Goal: Information Seeking & Learning: Learn about a topic

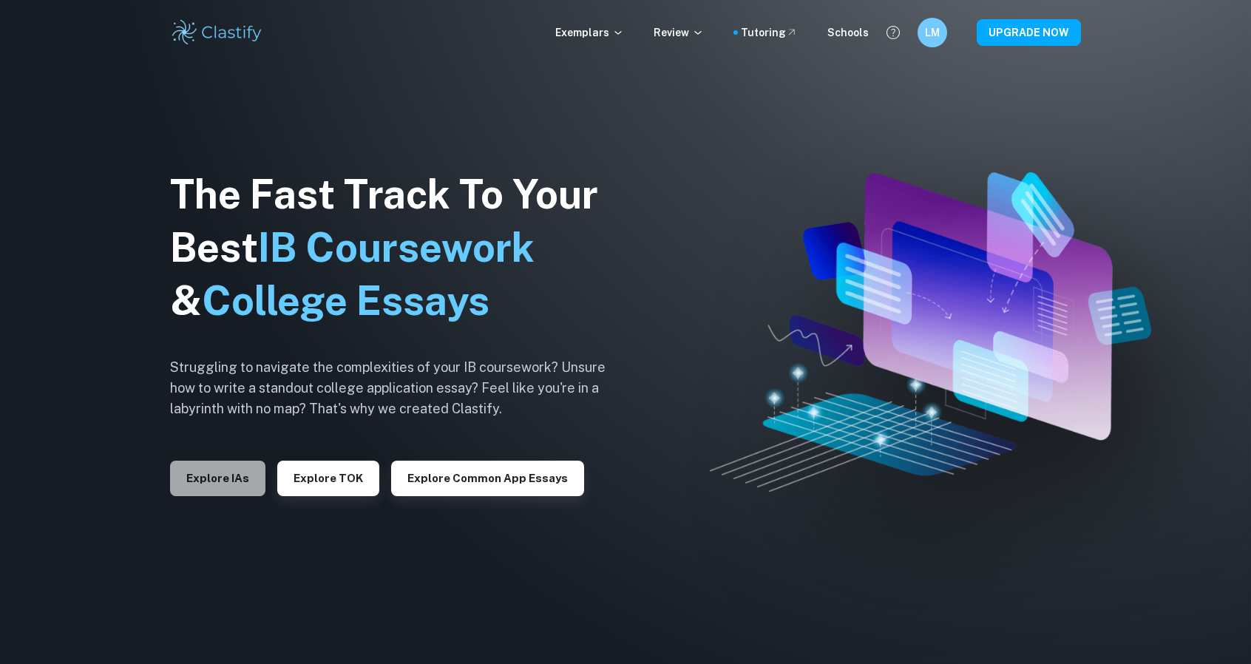
click at [231, 478] on button "Explore IAs" at bounding box center [217, 478] width 95 height 35
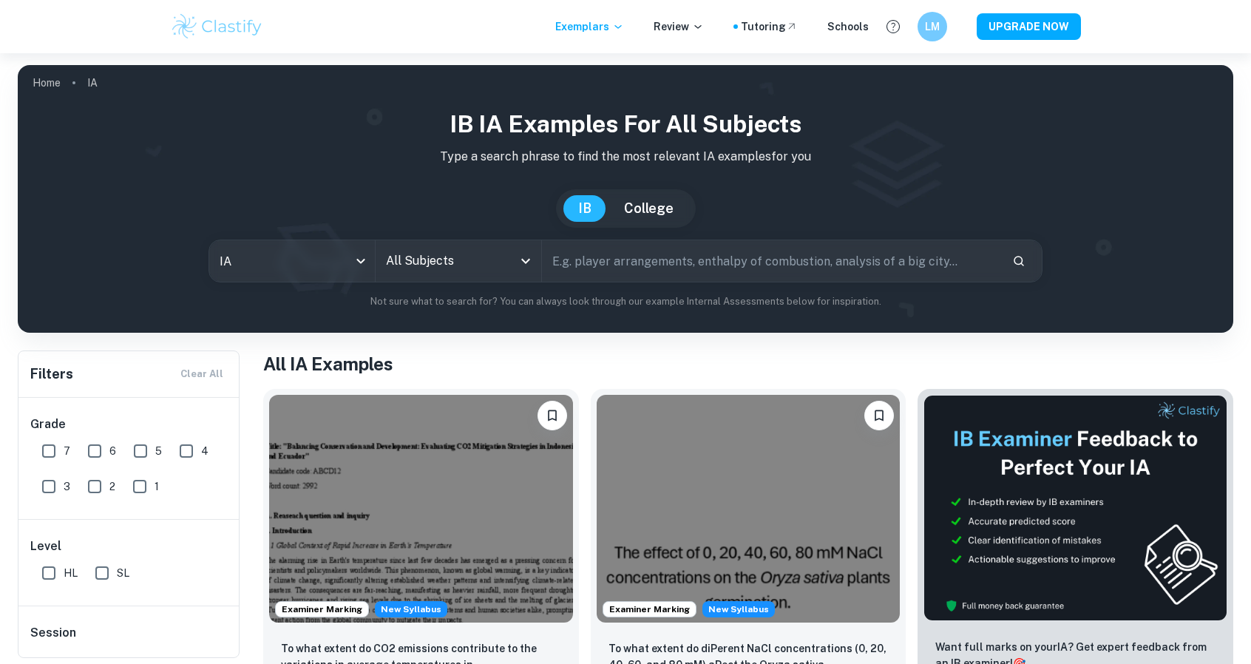
click at [452, 252] on input "All Subjects" at bounding box center [447, 261] width 130 height 28
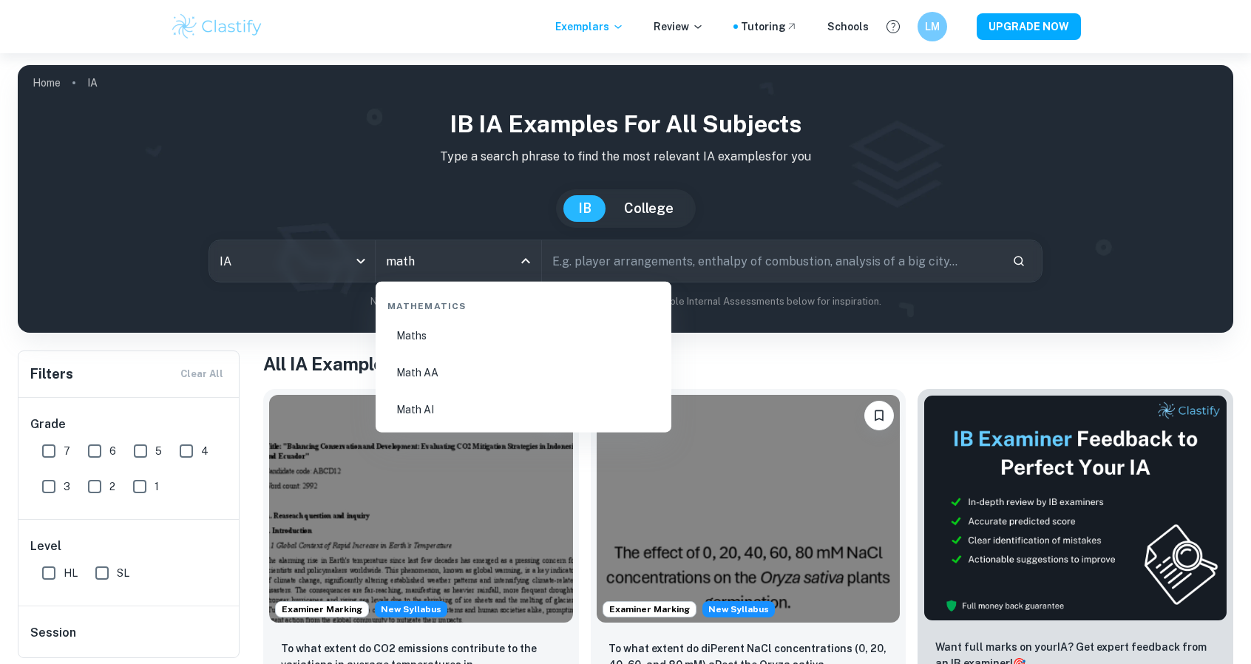
click at [466, 370] on li "Math AA" at bounding box center [523, 373] width 284 height 34
type input "Math AA"
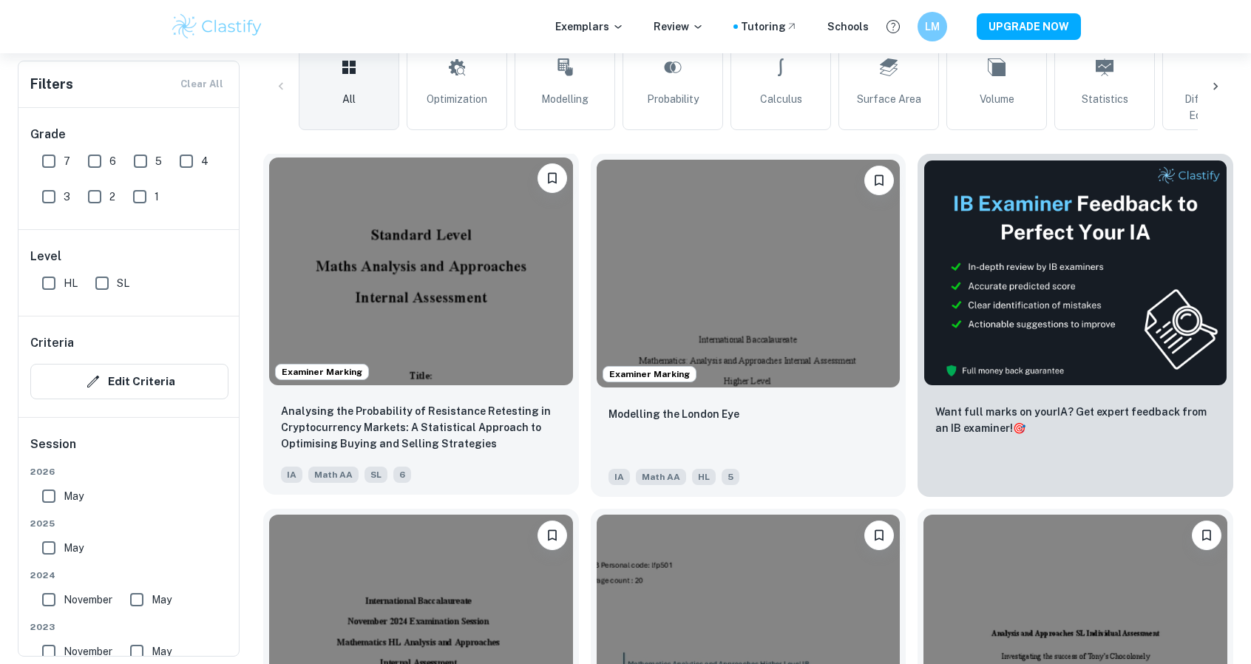
scroll to position [148, 0]
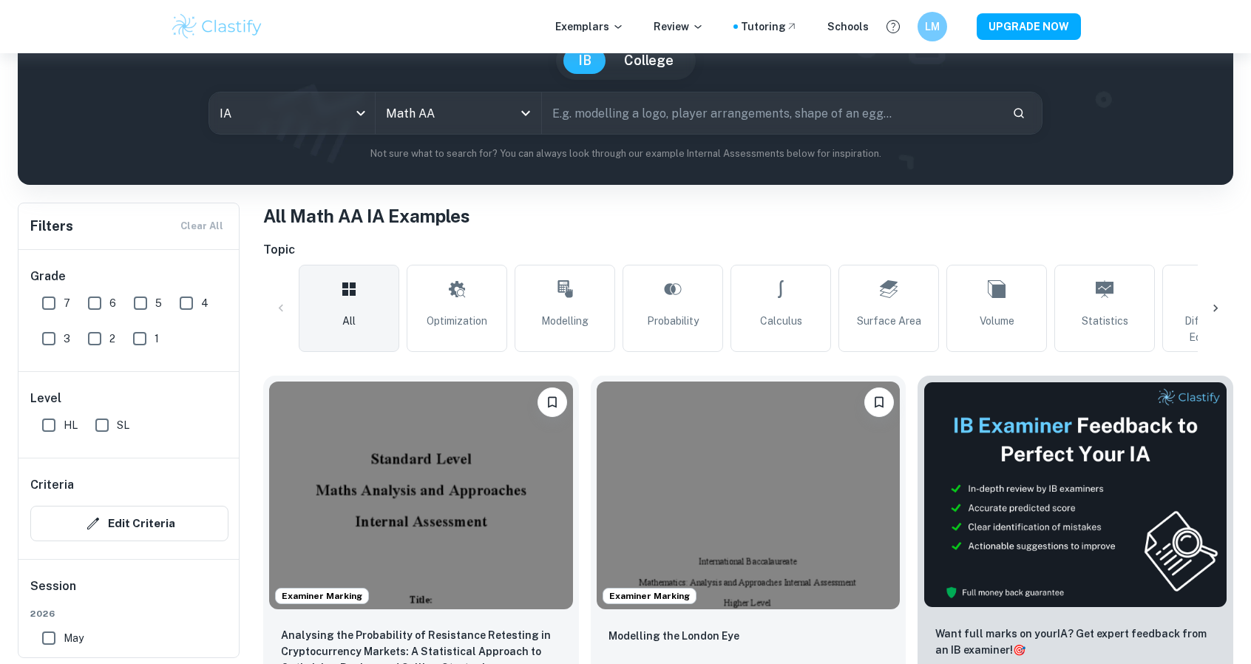
click at [1218, 310] on icon at bounding box center [1215, 308] width 15 height 15
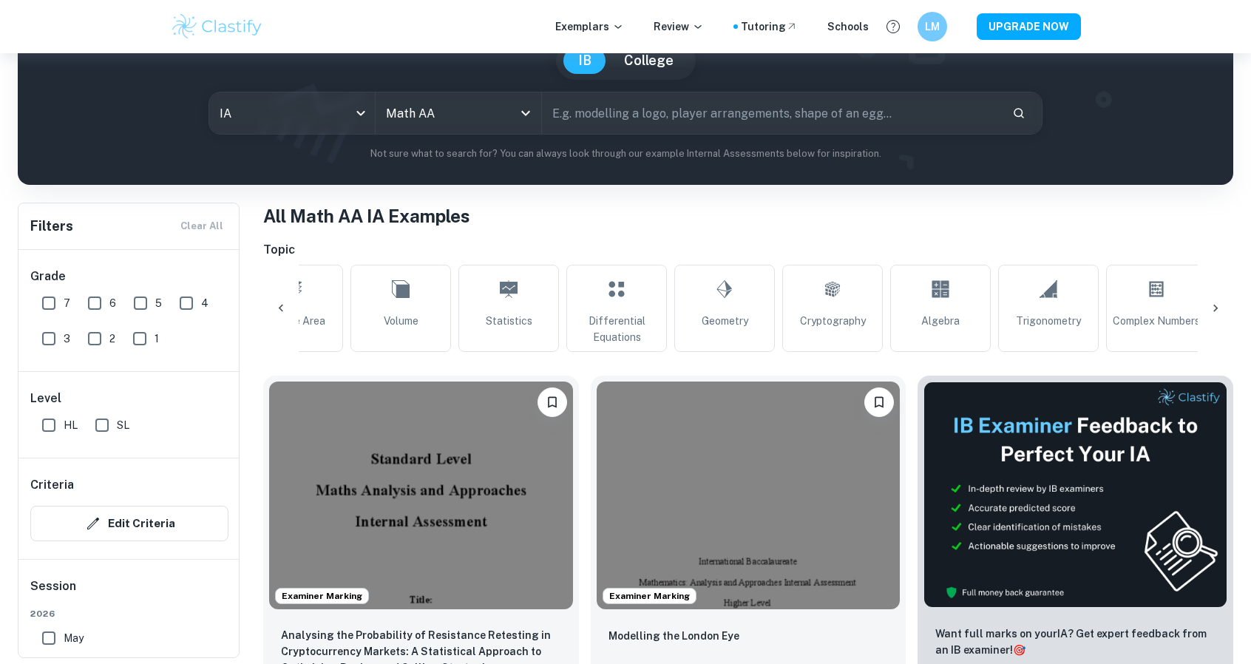
click at [1218, 310] on icon at bounding box center [1215, 308] width 15 height 15
click at [1218, 310] on div "All Optimization Modelling Probability Calculus Surface Area Volume Statistics …" at bounding box center [748, 308] width 970 height 87
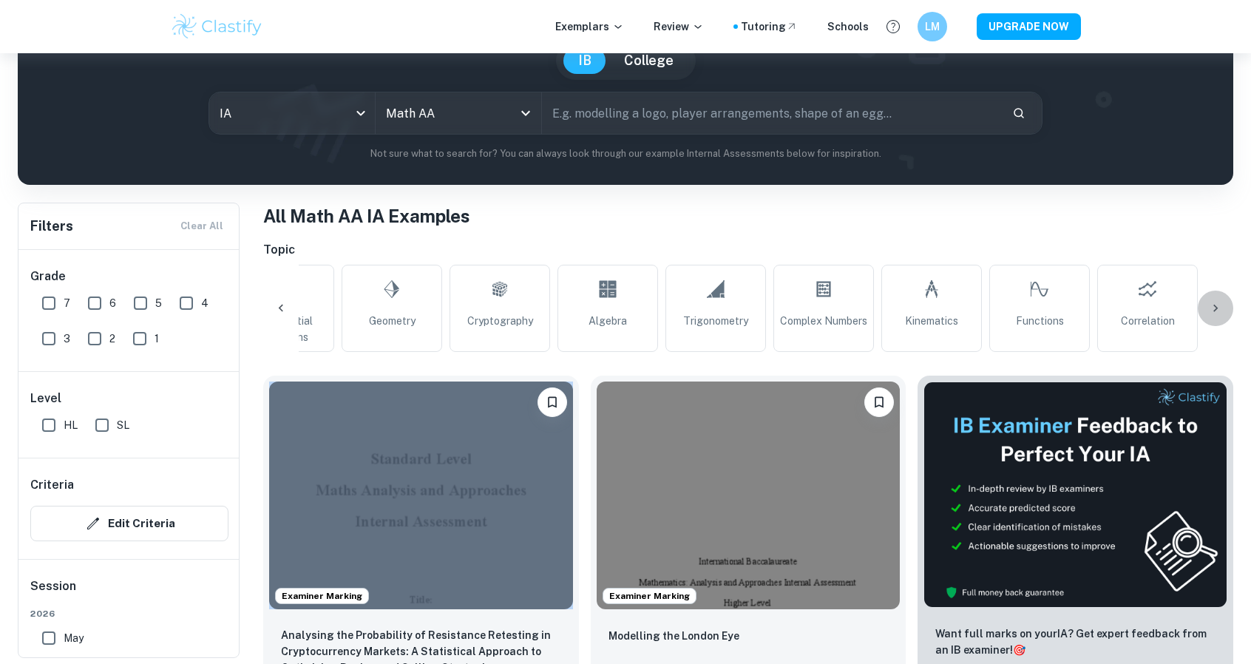
click at [1218, 310] on div "All Optimization Modelling Probability Calculus Surface Area Volume Statistics …" at bounding box center [748, 308] width 970 height 87
click at [1159, 308] on link "Correlation" at bounding box center [1147, 308] width 101 height 87
type input "Correlation"
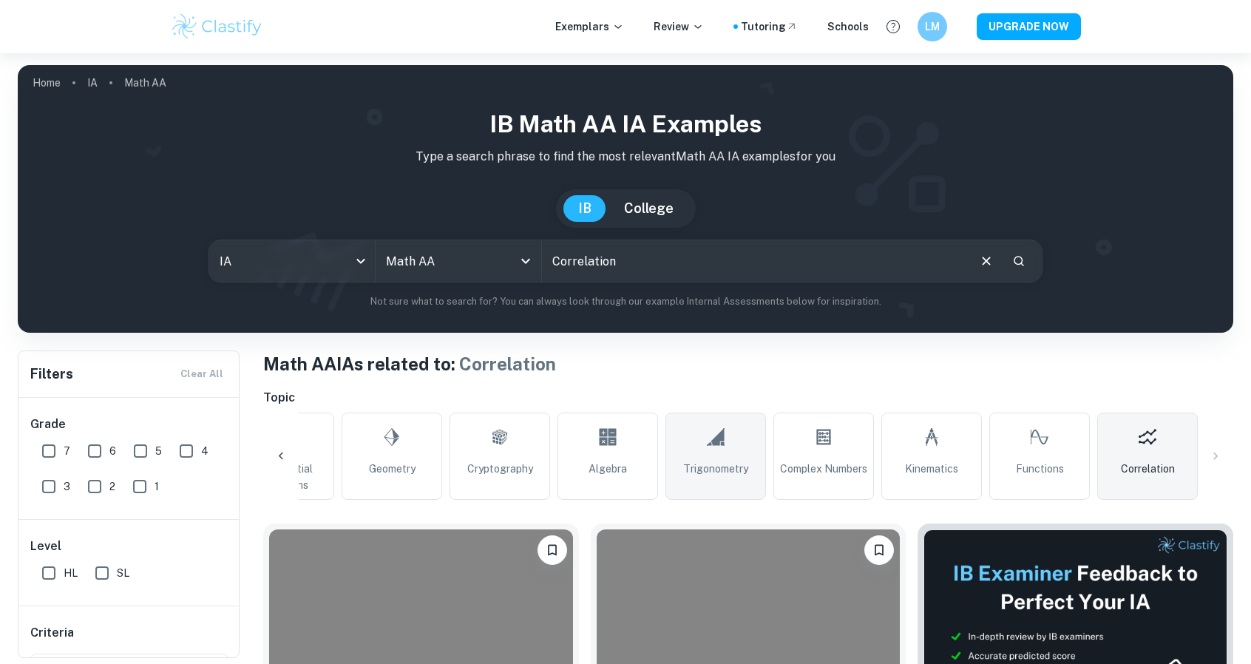
scroll to position [222, 0]
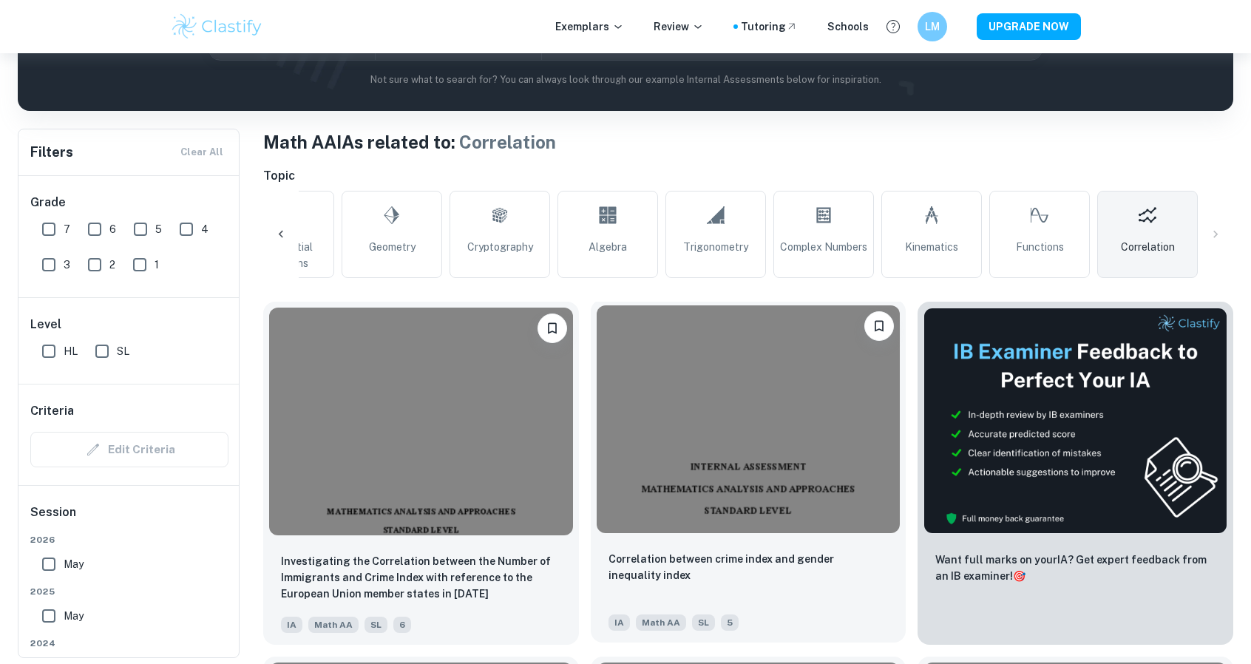
click at [768, 432] on img at bounding box center [749, 419] width 304 height 228
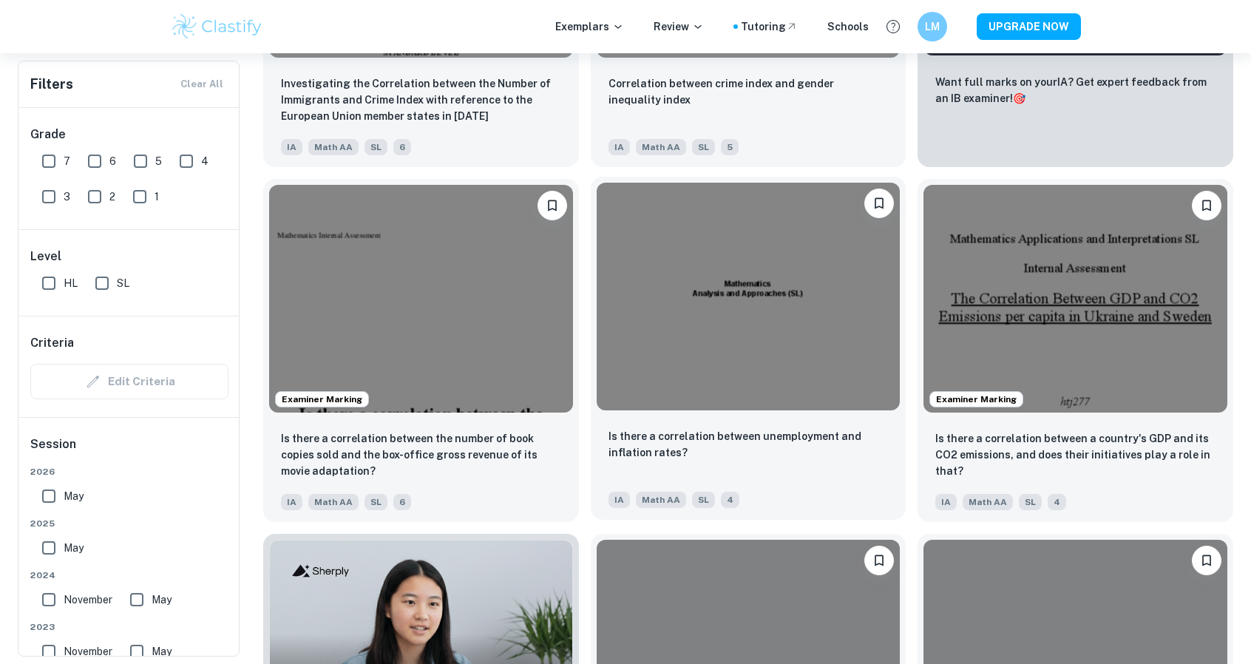
scroll to position [739, 0]
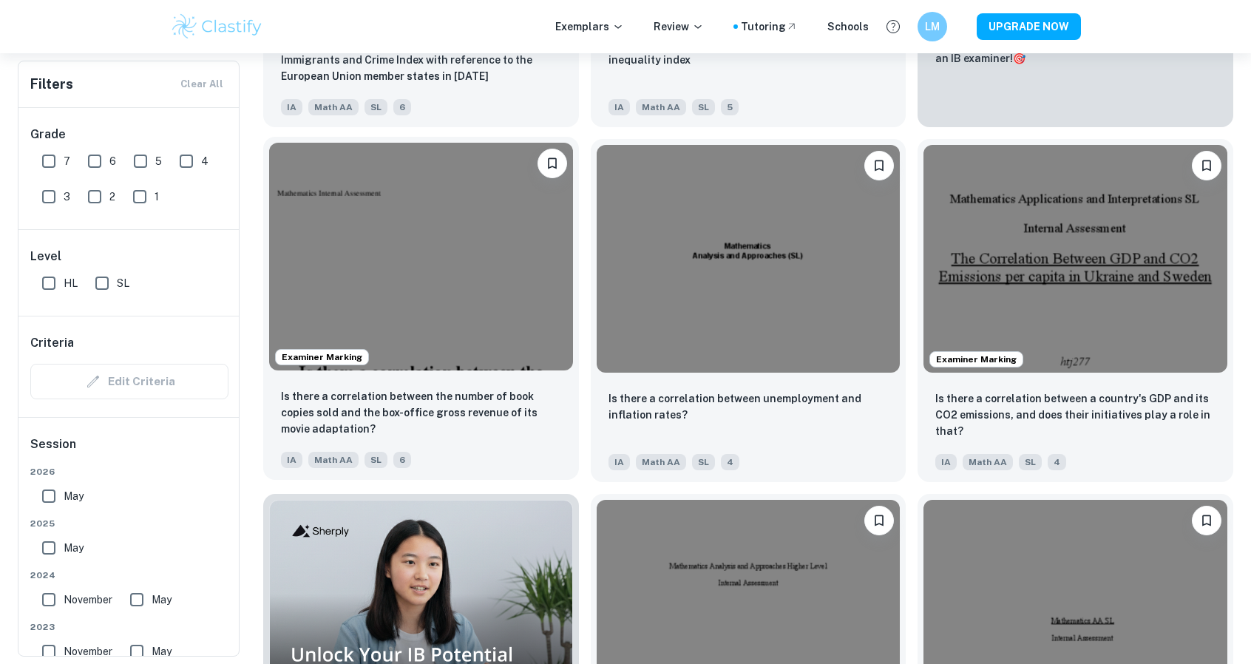
click at [482, 288] on img at bounding box center [421, 257] width 304 height 228
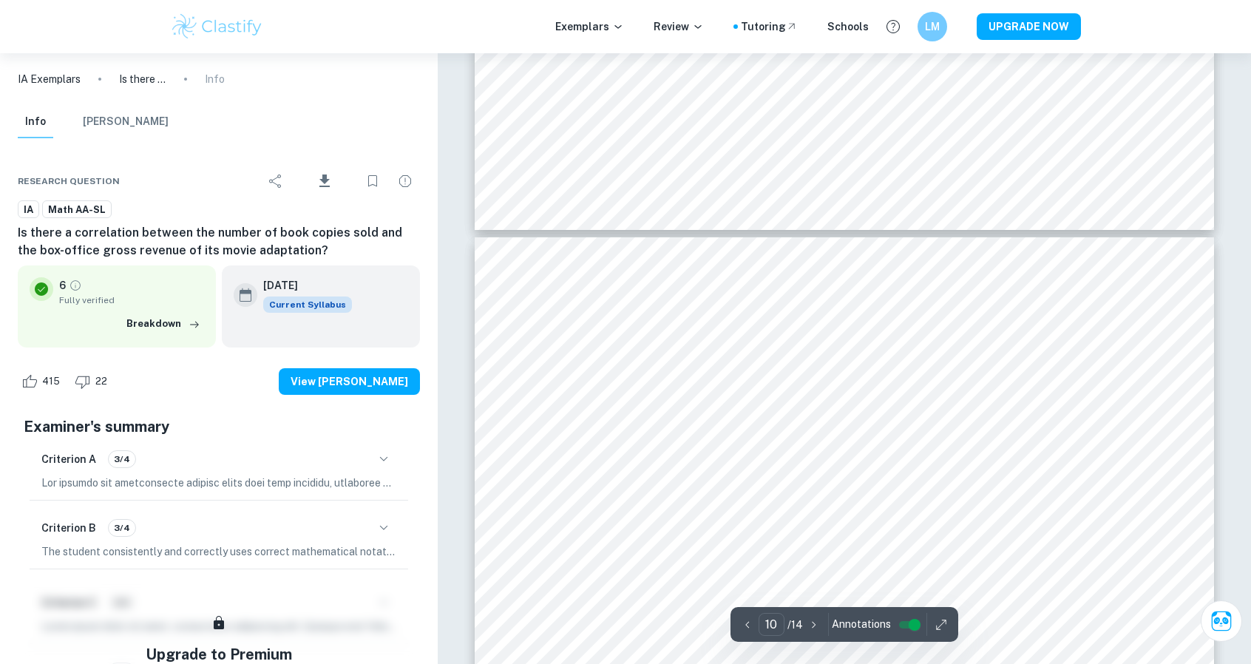
scroll to position [9393, 0]
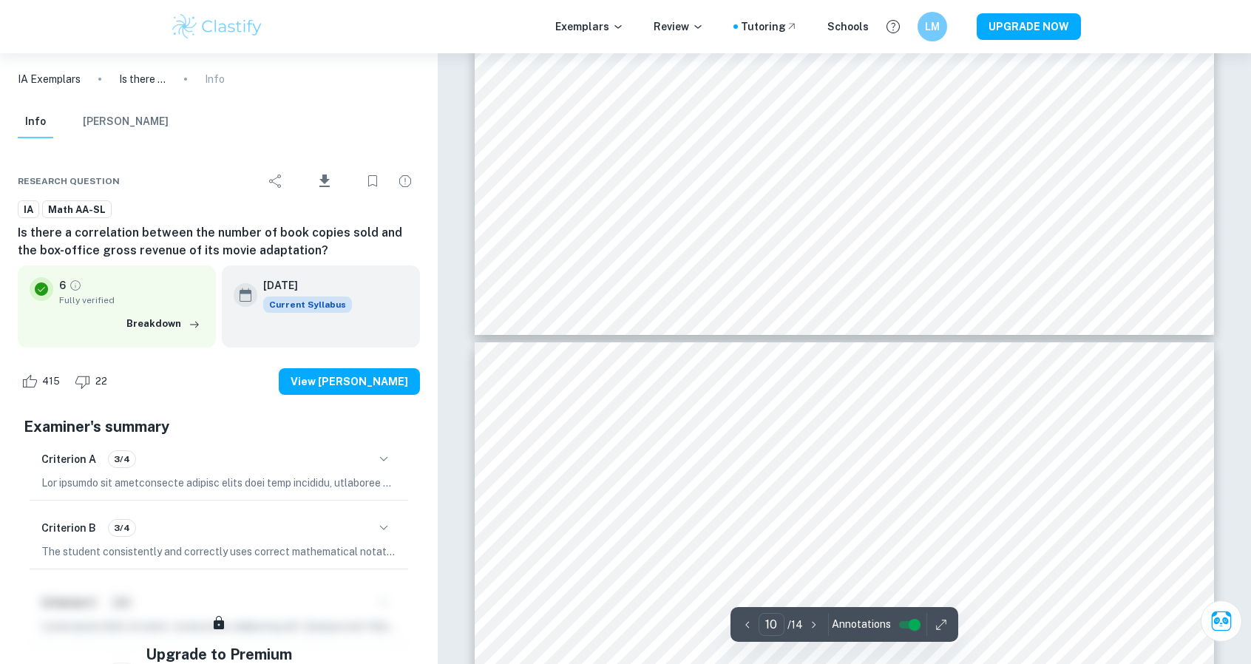
type input "9"
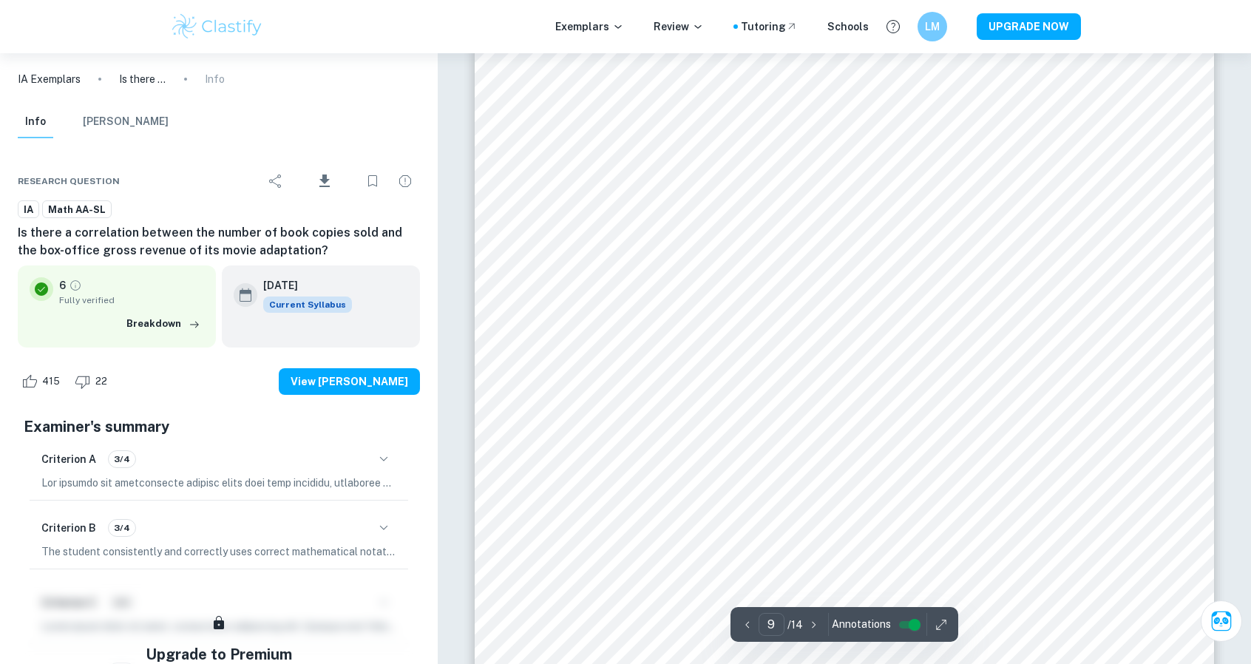
scroll to position [8654, 0]
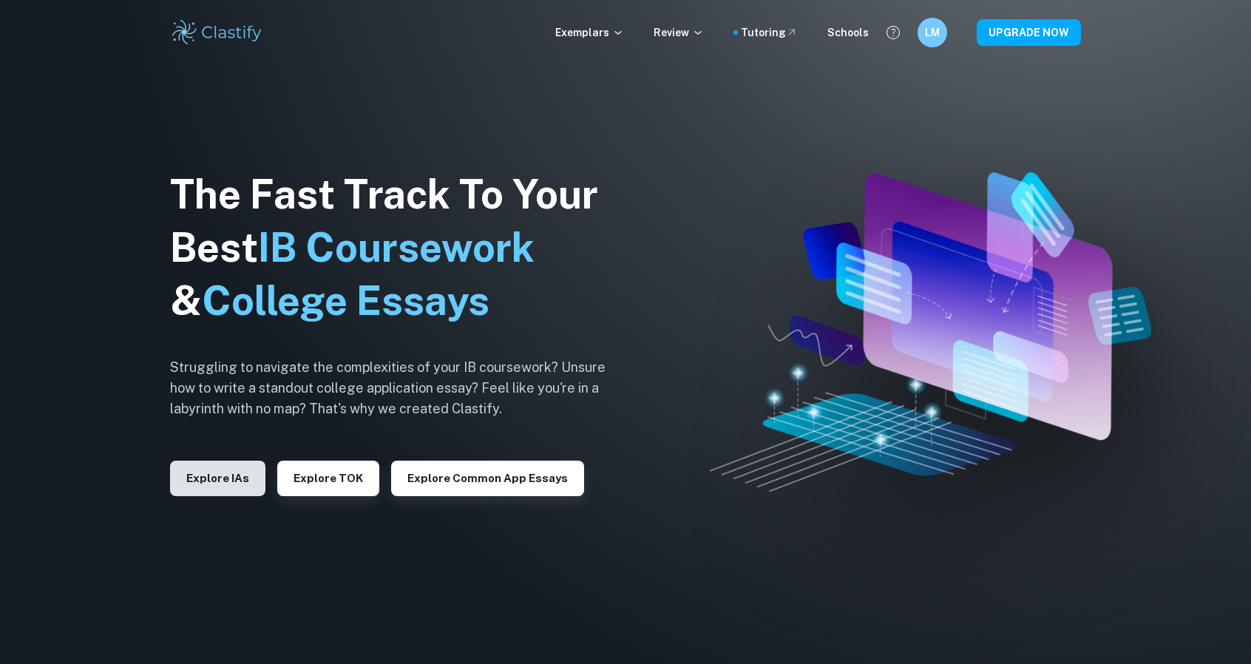
click at [223, 489] on button "Explore IAs" at bounding box center [217, 478] width 95 height 35
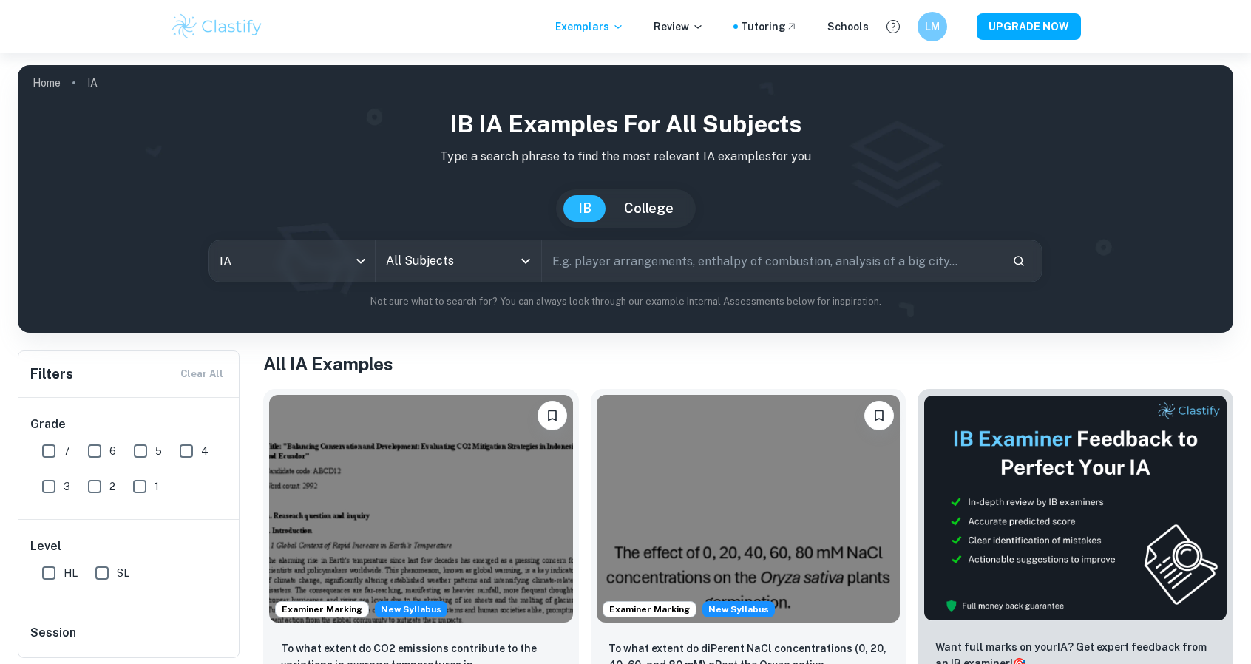
click at [499, 245] on div "All Subjects" at bounding box center [459, 260] width 166 height 41
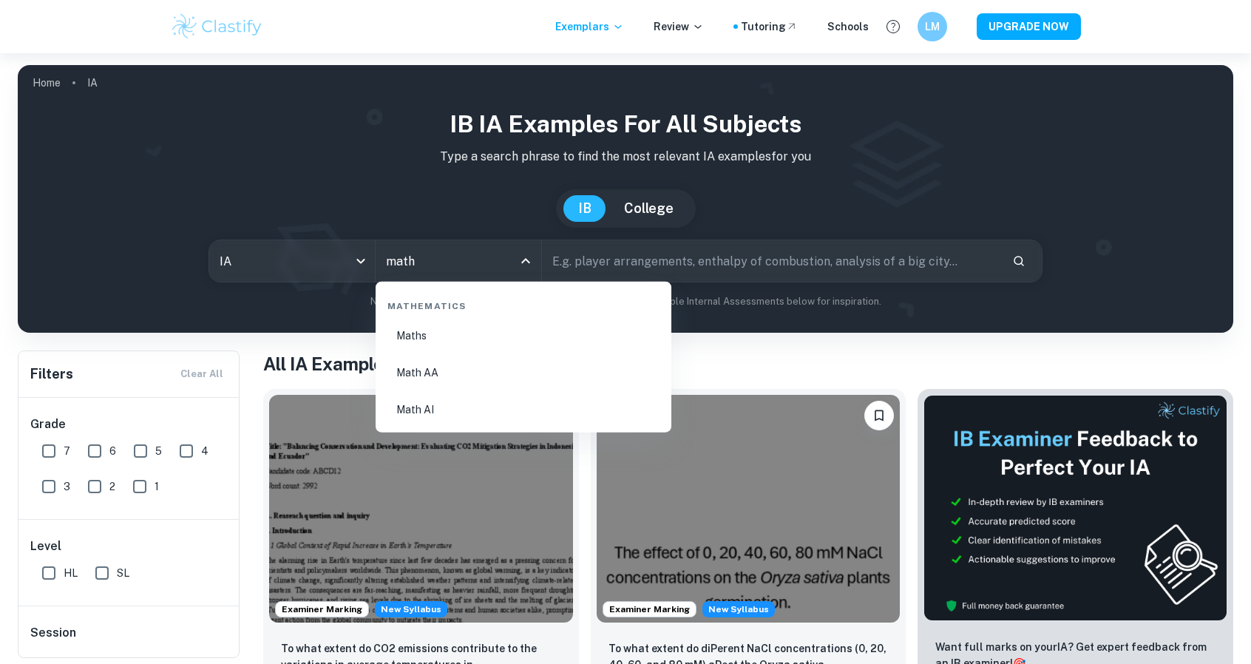
click at [537, 363] on li "Math AA" at bounding box center [523, 373] width 284 height 34
type input "Math AA"
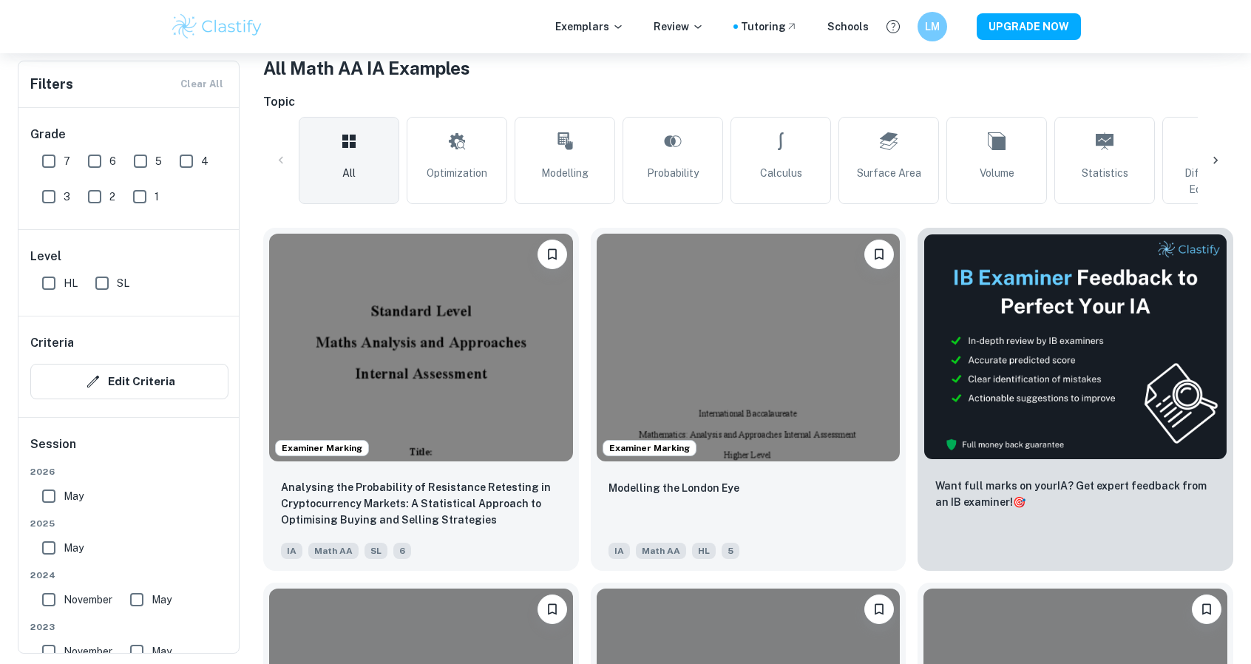
scroll to position [148, 0]
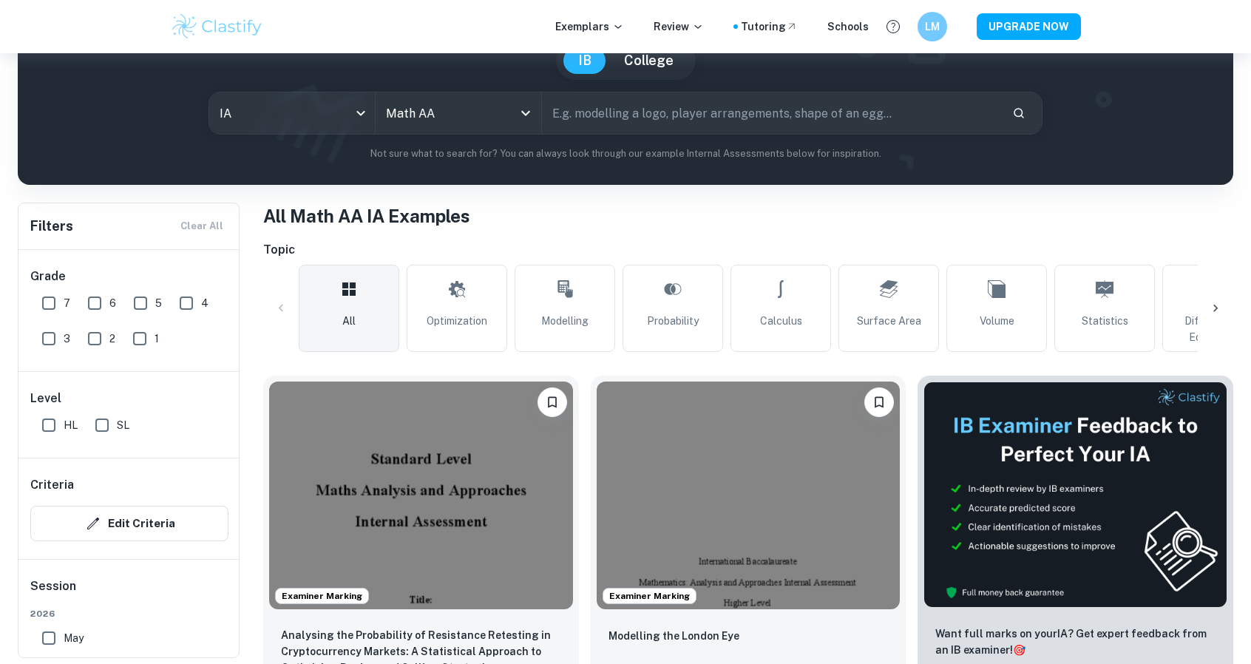
click at [1226, 296] on div at bounding box center [1215, 308] width 35 height 35
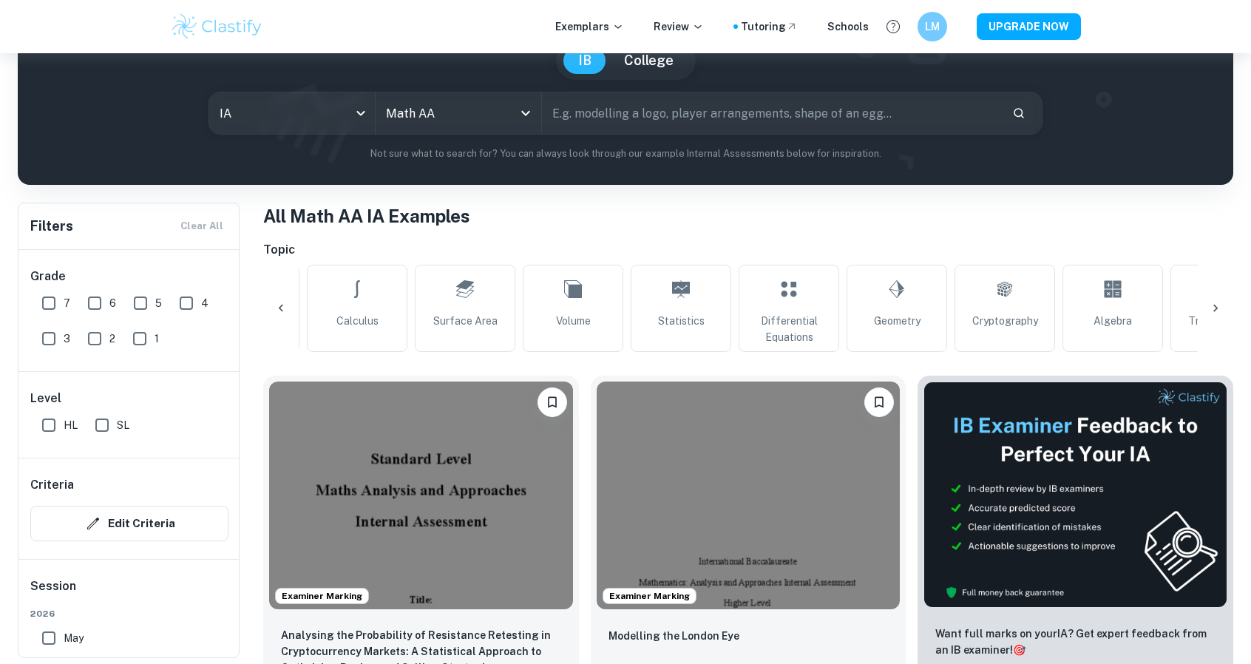
click at [1226, 296] on div at bounding box center [1215, 308] width 35 height 35
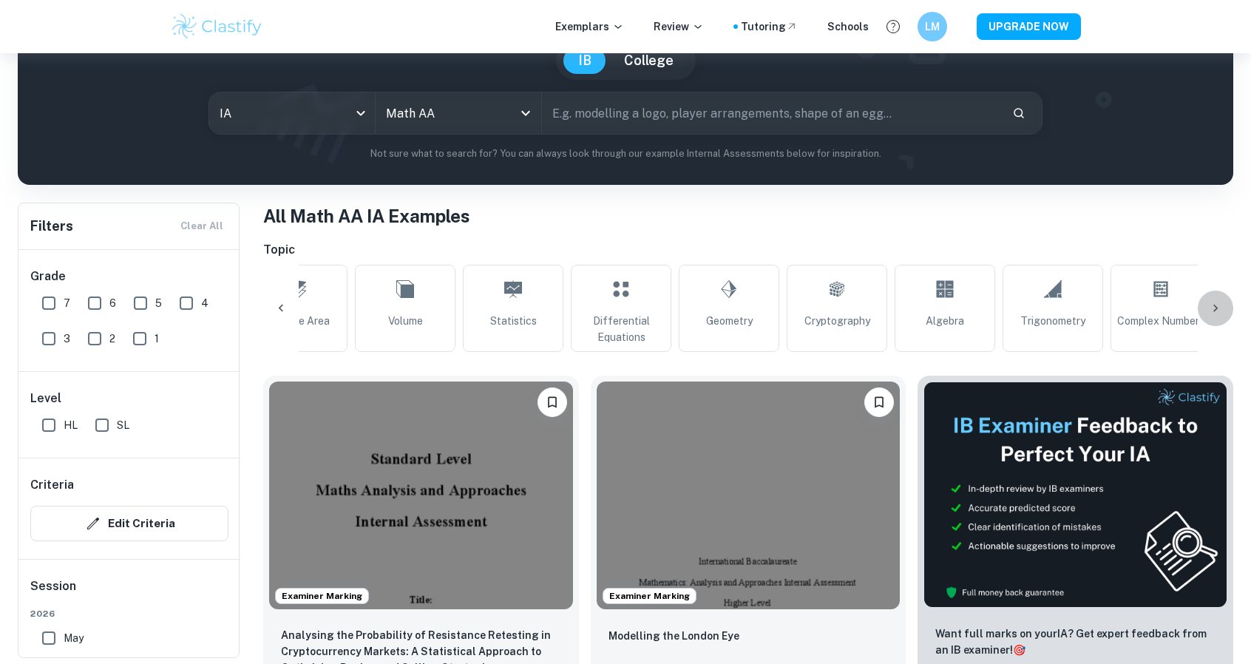
click at [1226, 296] on div "All Optimization Modelling Probability Calculus Surface Area Volume Statistics …" at bounding box center [748, 308] width 970 height 87
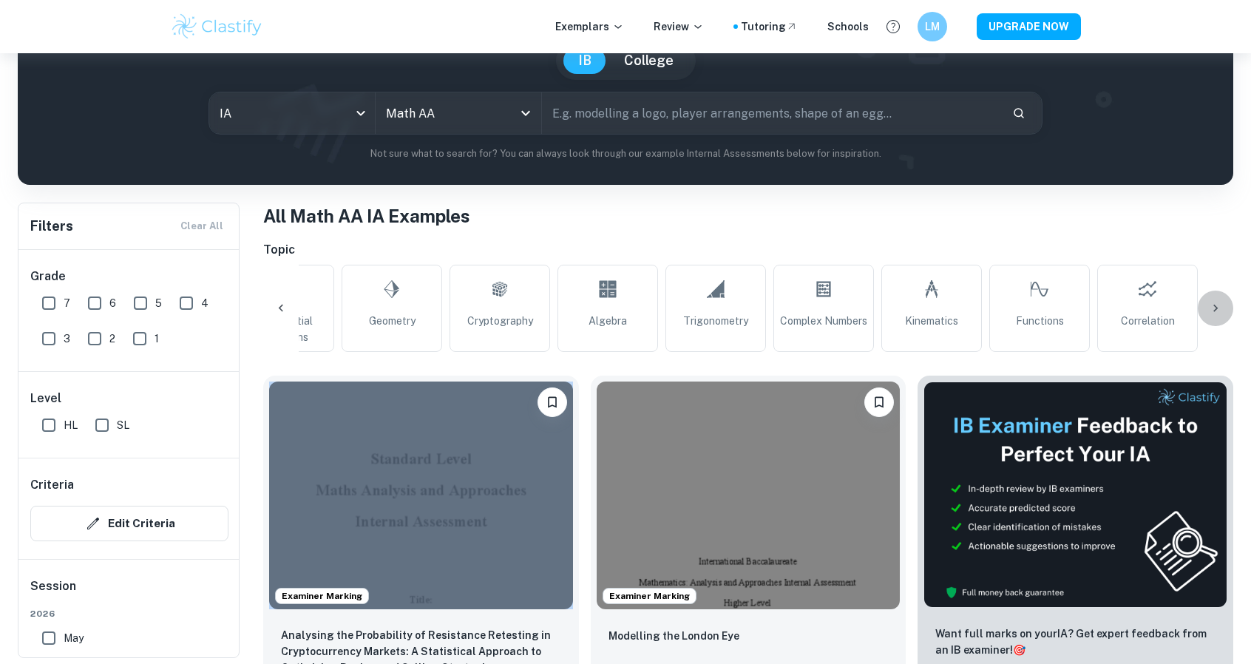
click at [1226, 296] on div "All Optimization Modelling Probability Calculus Surface Area Volume Statistics …" at bounding box center [748, 308] width 970 height 87
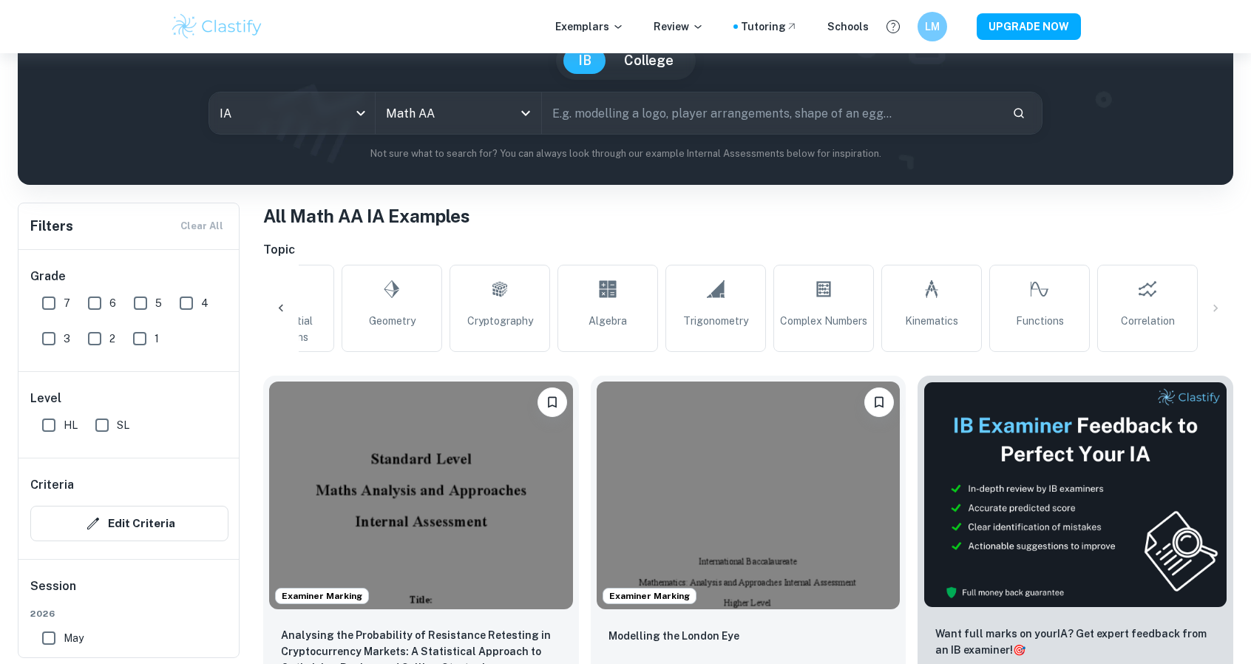
click at [1127, 181] on div "IB Math AA IA examples Type a search phrase to find the most relevant Math AA I…" at bounding box center [625, 66] width 1215 height 238
click at [1125, 243] on h6 "Topic" at bounding box center [748, 250] width 970 height 18
click at [1153, 281] on icon at bounding box center [1147, 288] width 18 height 35
type input "Correlation"
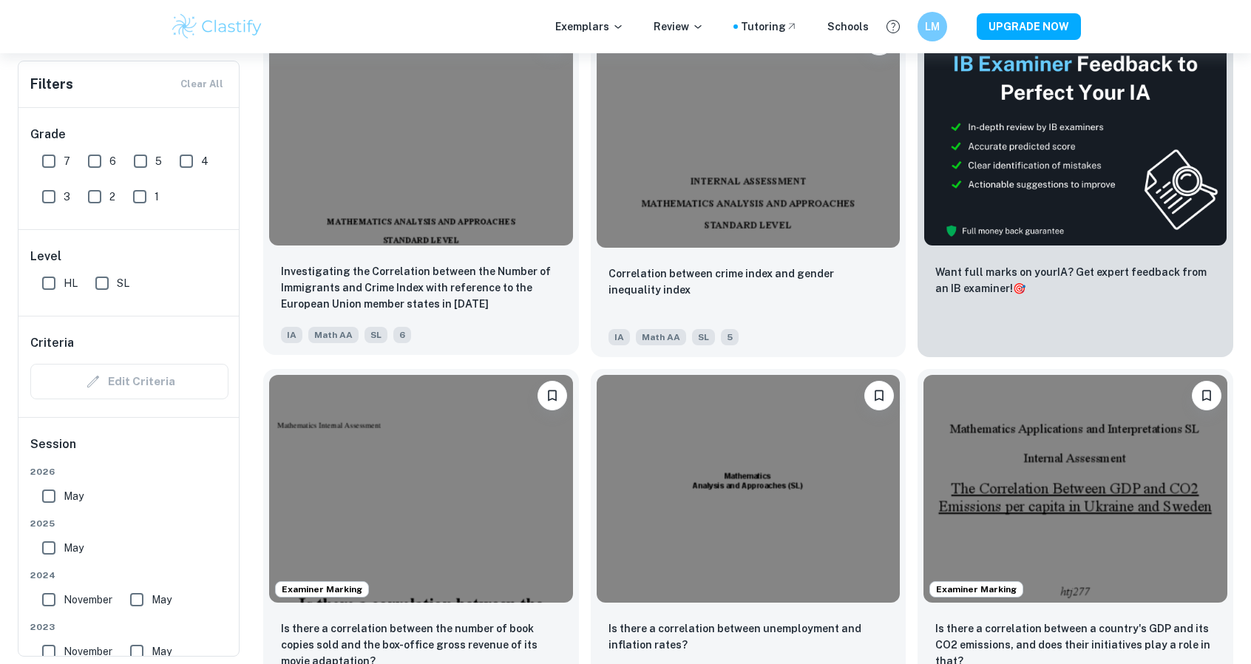
scroll to position [444, 0]
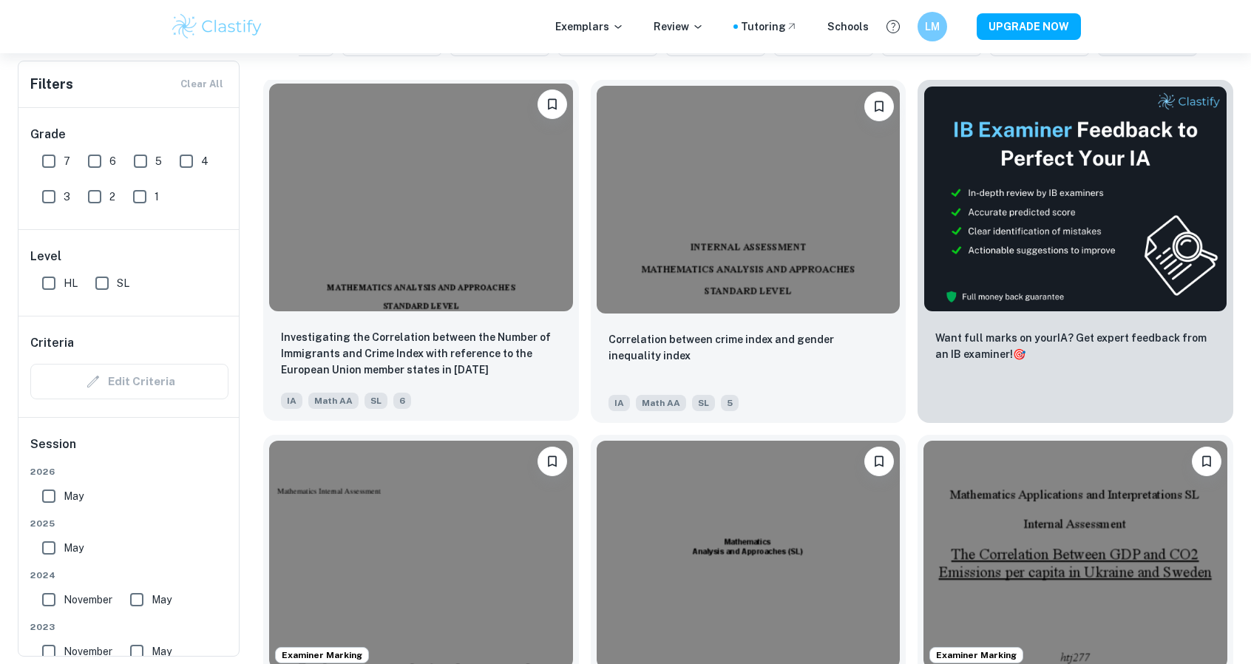
click at [465, 240] on img at bounding box center [421, 198] width 304 height 228
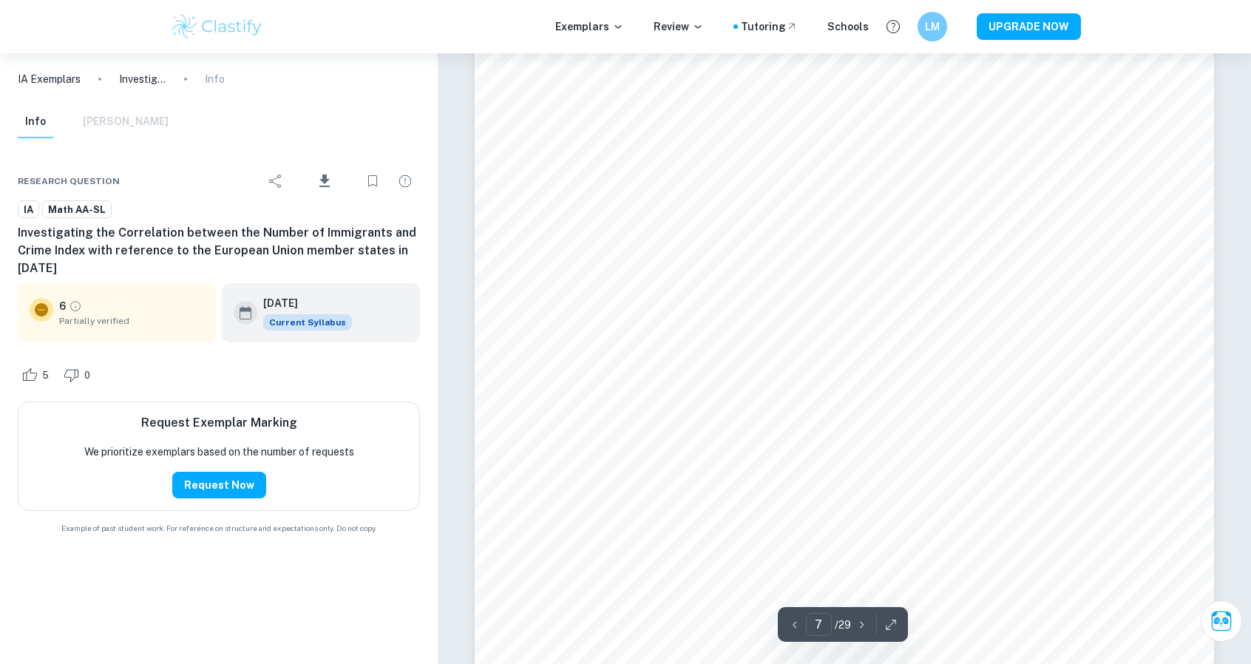
scroll to position [6801, 0]
type input "23"
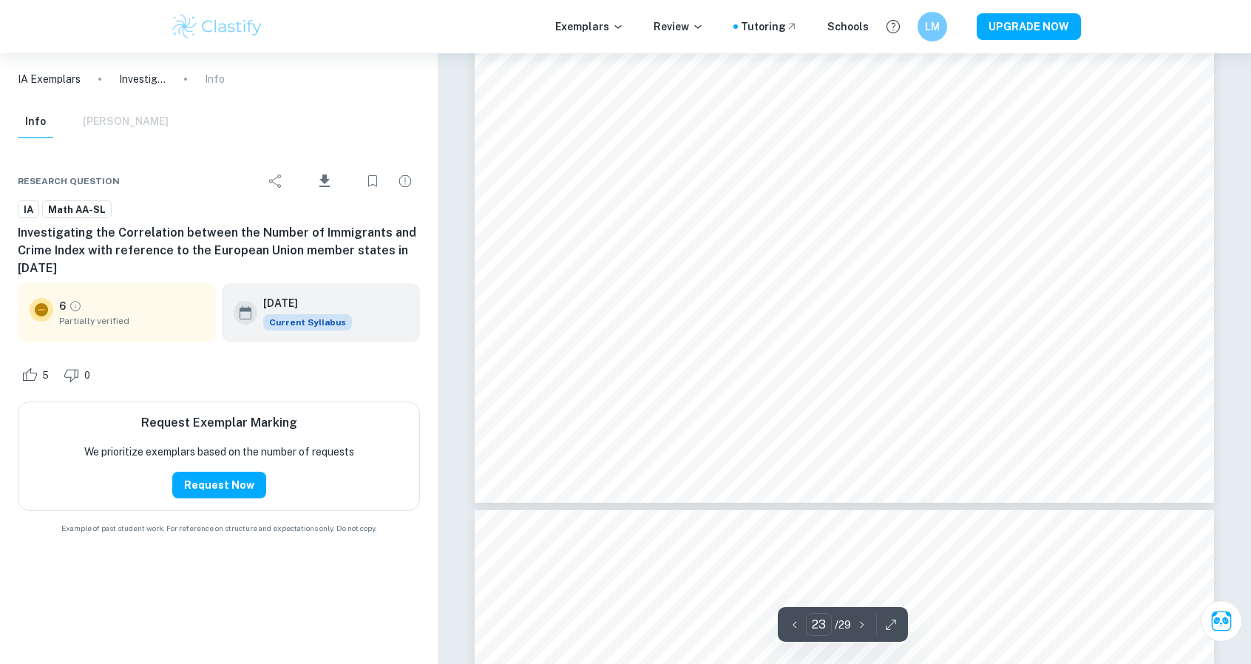
scroll to position [24238, 0]
